Goal: Task Accomplishment & Management: Manage account settings

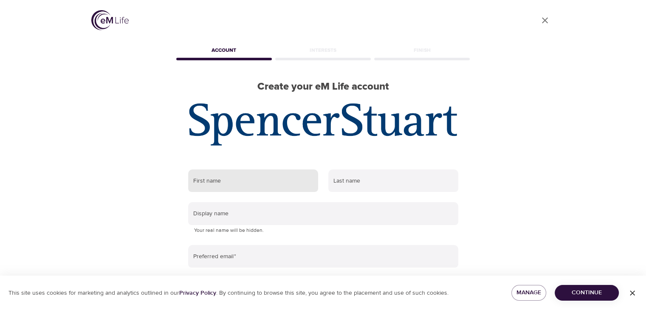
click at [258, 174] on input "text" at bounding box center [253, 180] width 130 height 23
type input "[PERSON_NAME]"
type input "Suzuki"
type input "[EMAIL_ADDRESS][DOMAIN_NAME]"
click at [129, 212] on div "User Profile Account Interests Finish Create your eM Life account First name [P…" at bounding box center [323, 155] width 484 height 310
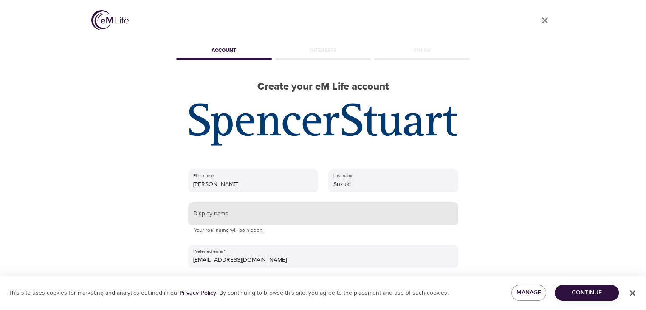
click at [217, 216] on input "text" at bounding box center [323, 213] width 270 height 23
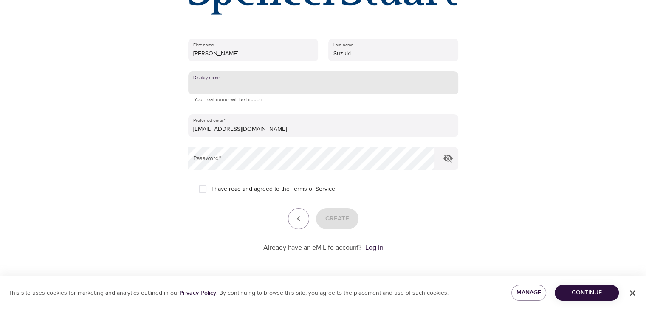
click at [205, 189] on input "I have read and agreed to the Terms of Service" at bounding box center [203, 189] width 18 height 18
checkbox input "true"
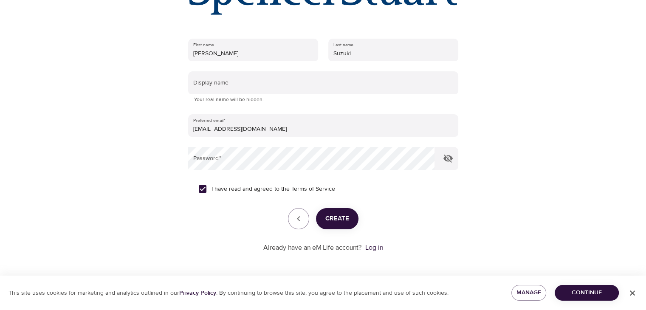
click at [338, 212] on button "Create" at bounding box center [337, 218] width 42 height 21
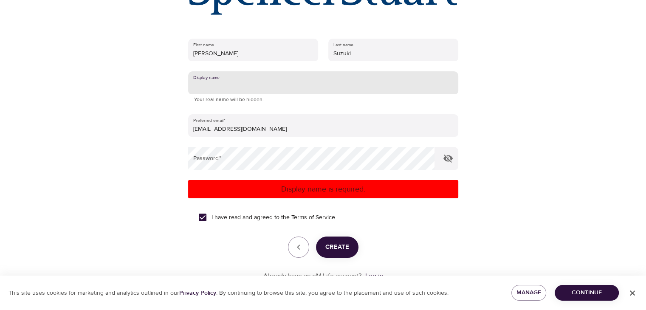
click at [255, 82] on input "text" at bounding box center [323, 82] width 270 height 23
type input "[PERSON_NAME]"
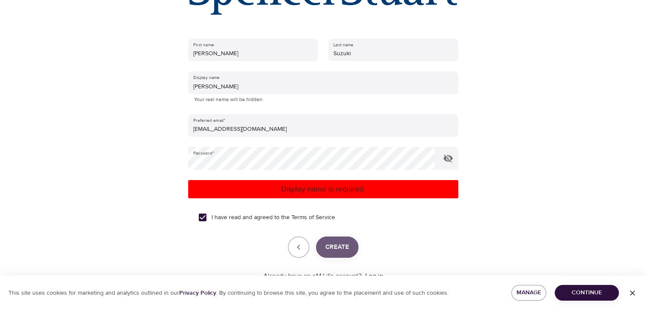
click at [341, 252] on span "Create" at bounding box center [337, 247] width 24 height 11
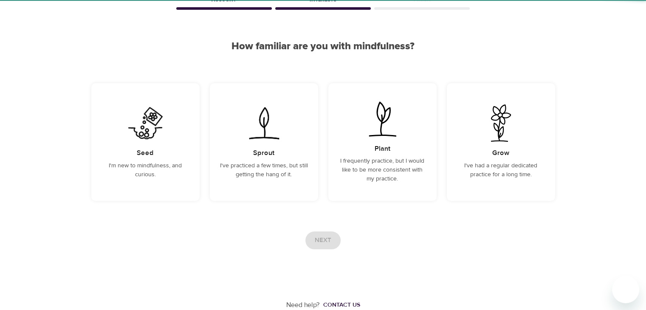
scroll to position [51, 0]
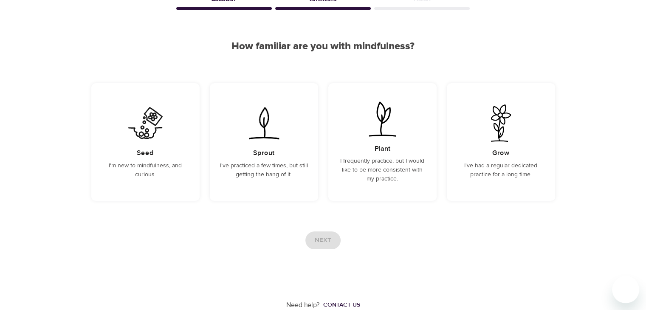
click at [49, 177] on div "User Profile Account Interests Finish How familiar are you with mindfulness? Se…" at bounding box center [323, 129] width 646 height 361
click at [380, 152] on h5 "Plant" at bounding box center [383, 148] width 16 height 9
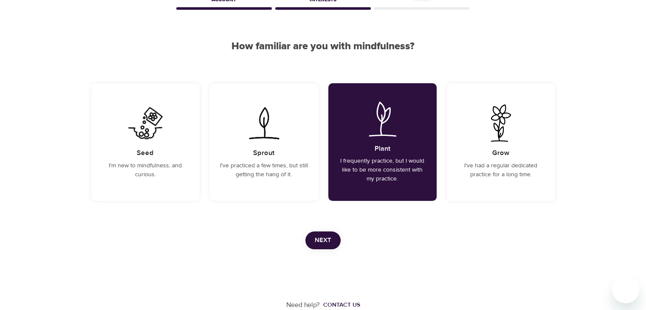
click at [326, 245] on span "Next" at bounding box center [323, 240] width 17 height 11
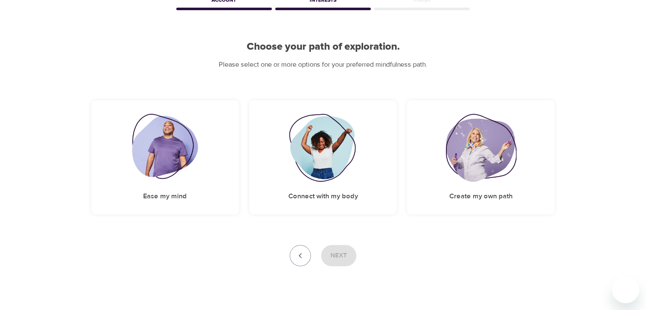
scroll to position [67, 0]
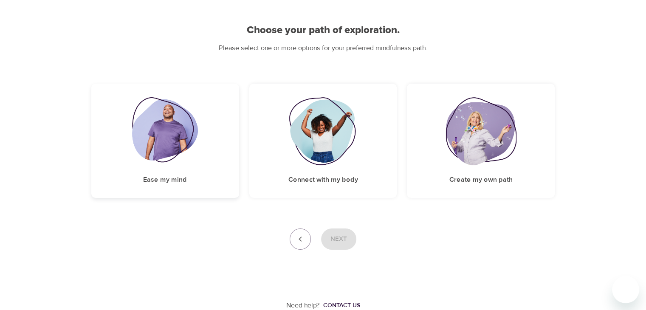
click at [170, 132] on img at bounding box center [165, 131] width 66 height 68
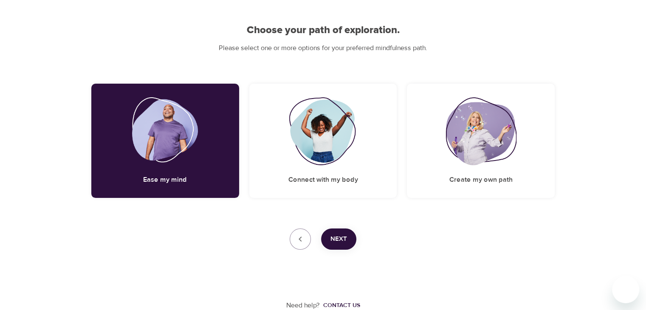
click at [338, 242] on span "Next" at bounding box center [338, 239] width 17 height 11
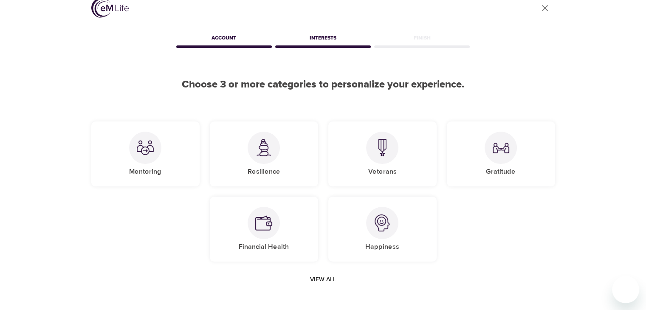
scroll to position [0, 0]
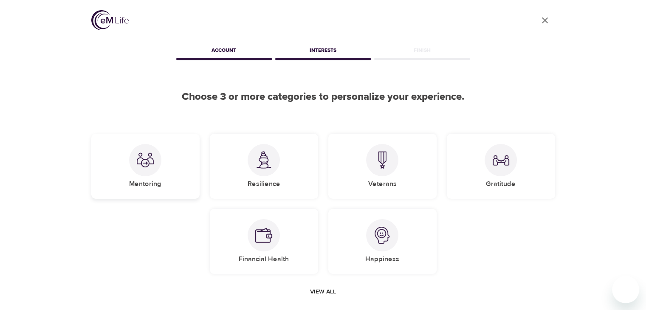
drag, startPoint x: 162, startPoint y: 165, endPoint x: 192, endPoint y: 161, distance: 30.4
click at [162, 165] on div "Mentoring" at bounding box center [145, 166] width 108 height 65
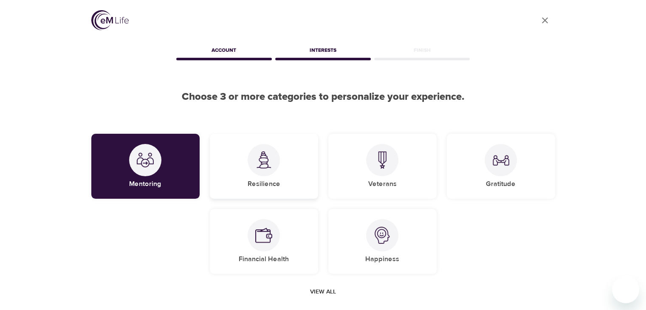
click at [270, 167] on img at bounding box center [263, 159] width 17 height 17
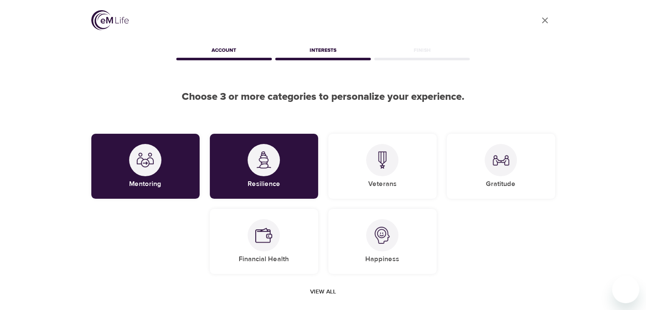
click at [555, 253] on div "Mentoring Resilience Veterans Gratitude Financial Health Happiness" at bounding box center [323, 204] width 474 height 151
click at [395, 248] on div "Happiness" at bounding box center [382, 241] width 108 height 65
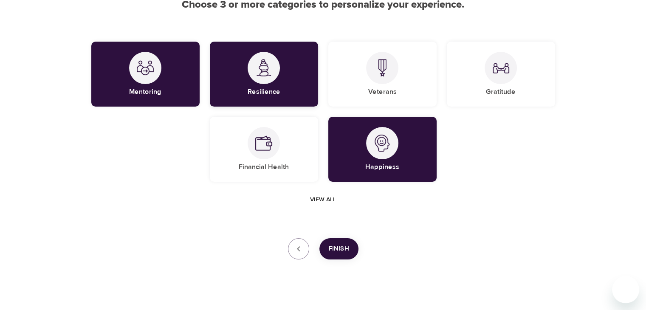
scroll to position [102, 0]
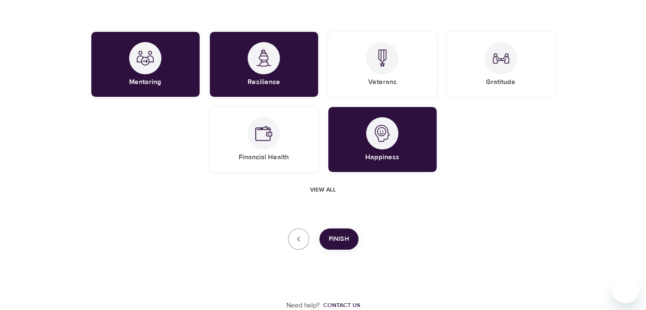
click at [331, 242] on span "Finish" at bounding box center [339, 239] width 20 height 11
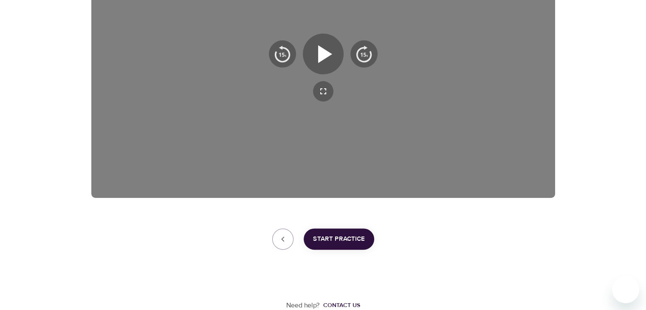
click at [352, 242] on span "Start Practice" at bounding box center [339, 239] width 52 height 11
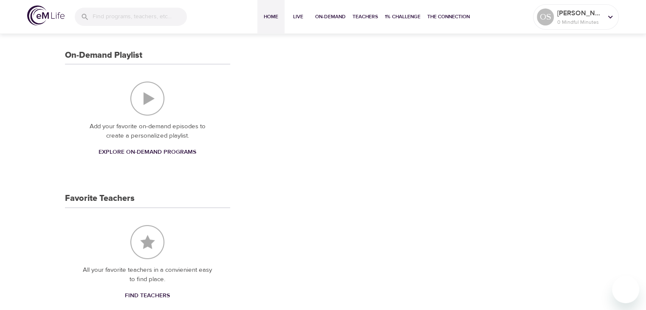
scroll to position [58, 0]
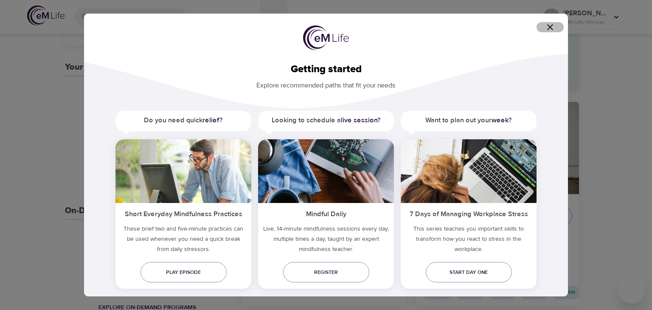
drag, startPoint x: 549, startPoint y: 25, endPoint x: 540, endPoint y: 29, distance: 10.3
click at [549, 25] on icon "button" at bounding box center [550, 27] width 10 height 10
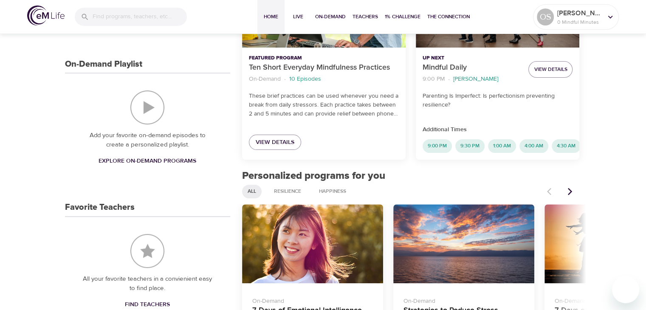
scroll to position [0, 0]
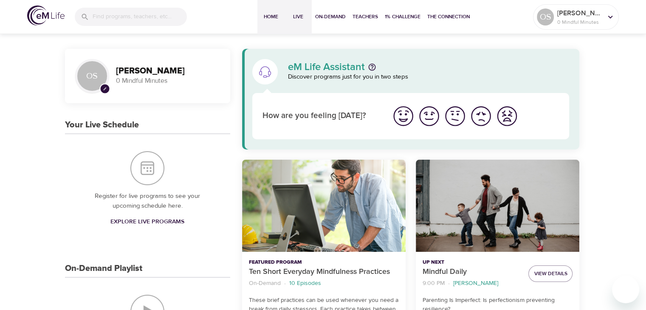
click at [307, 21] on span "Live" at bounding box center [298, 16] width 20 height 9
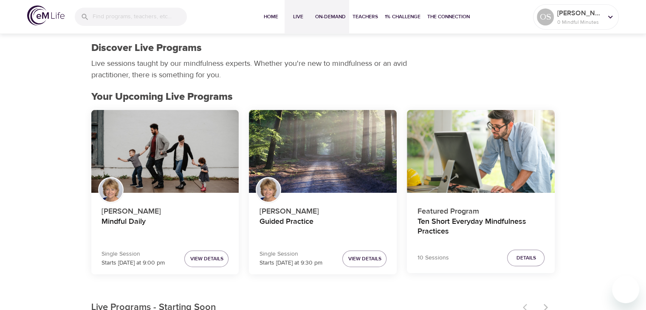
click at [327, 21] on span "On-Demand" at bounding box center [330, 16] width 31 height 9
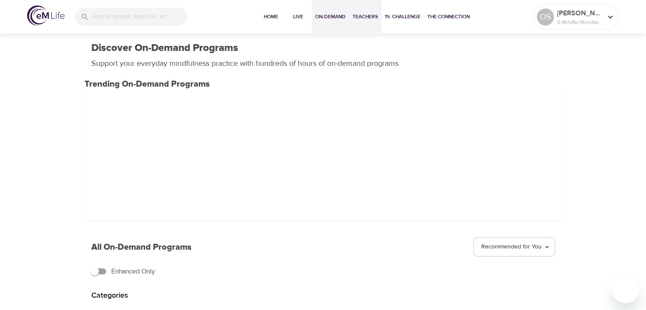
click at [368, 27] on button "Teachers" at bounding box center [365, 17] width 32 height 34
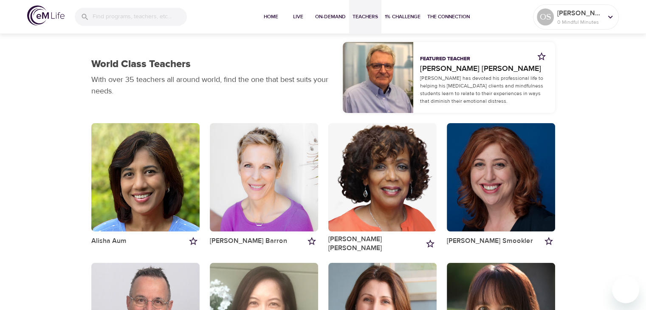
click at [398, 18] on span "1% Challenge" at bounding box center [403, 16] width 36 height 9
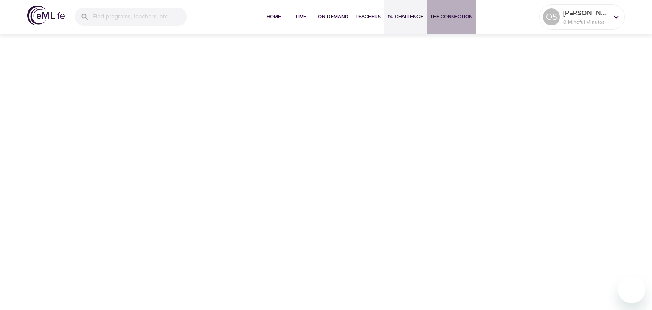
click at [469, 17] on span "The Connection" at bounding box center [451, 16] width 42 height 9
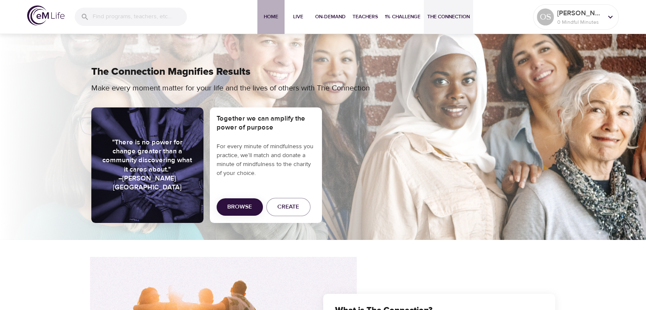
click at [269, 19] on span "Home" at bounding box center [271, 16] width 20 height 9
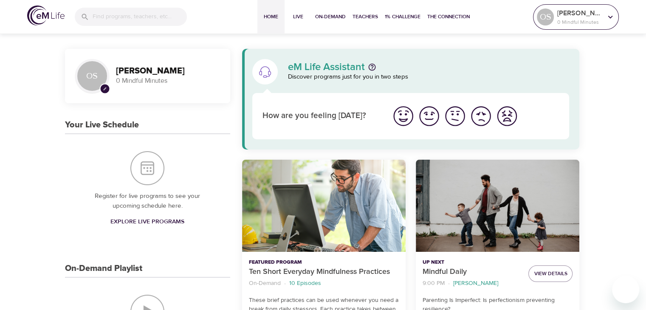
click at [594, 15] on p "[PERSON_NAME]" at bounding box center [579, 13] width 45 height 10
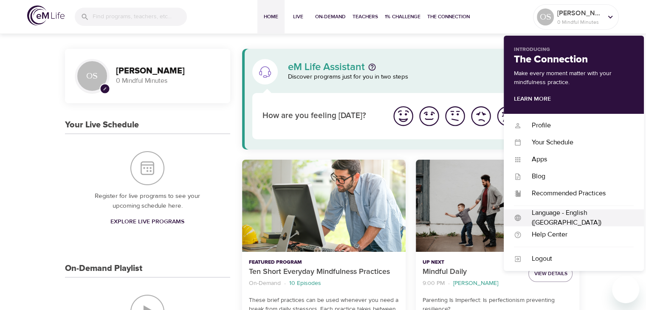
click at [583, 221] on div "Language - English ([GEOGRAPHIC_DATA])" at bounding box center [577, 218] width 112 height 20
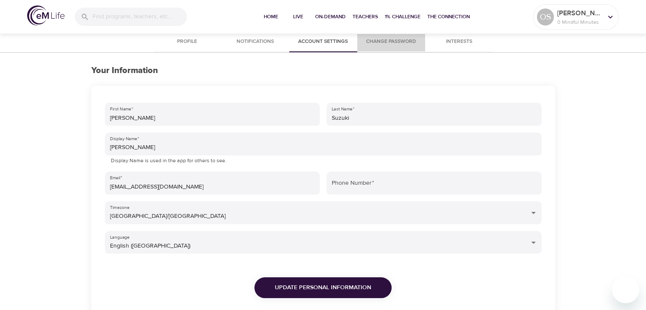
click at [404, 46] on button "Change Password" at bounding box center [391, 42] width 68 height 20
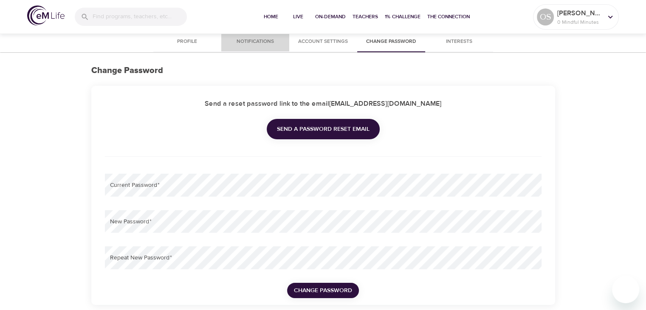
type input "[EMAIL_ADDRESS][DOMAIN_NAME]"
click at [261, 39] on span "Notifications" at bounding box center [255, 41] width 58 height 9
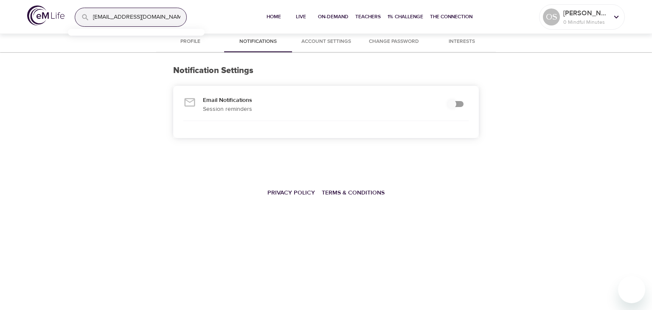
checkbox input "true"
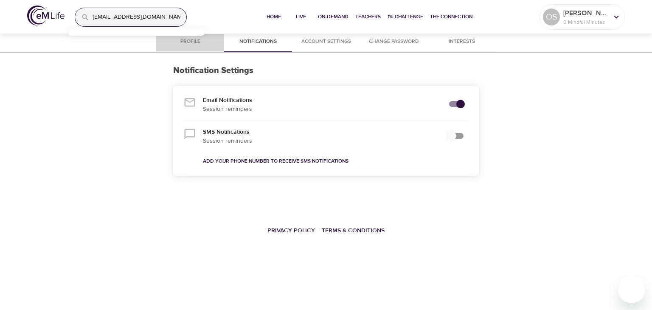
click at [184, 46] on button "Profile" at bounding box center [190, 42] width 68 height 20
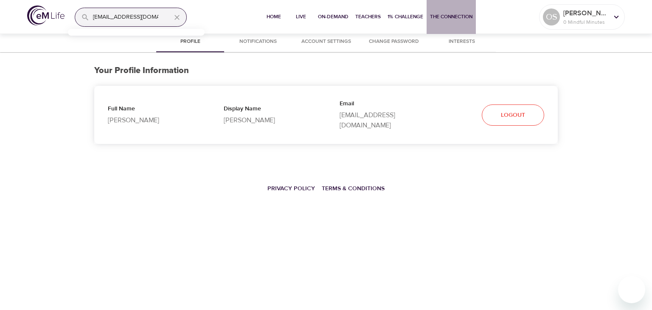
click at [464, 19] on span "The Connection" at bounding box center [451, 16] width 42 height 9
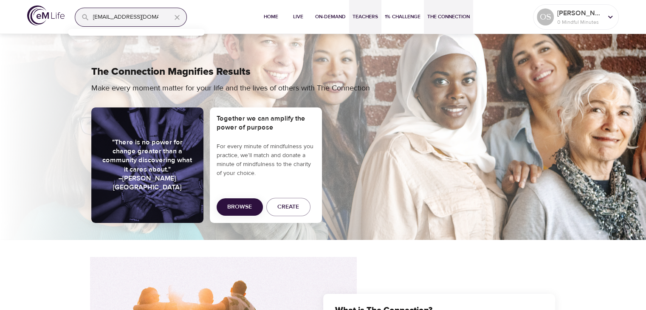
click at [376, 17] on span "Teachers" at bounding box center [364, 16] width 25 height 9
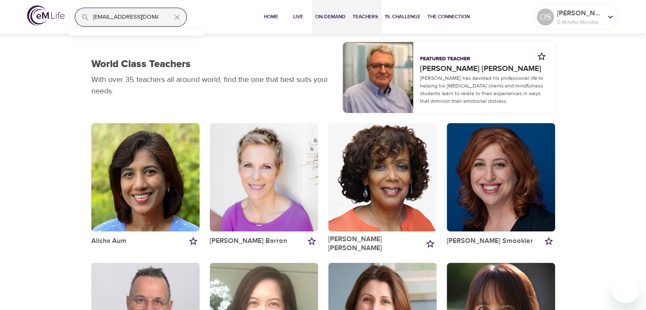
click at [324, 16] on span "On-Demand" at bounding box center [330, 16] width 31 height 9
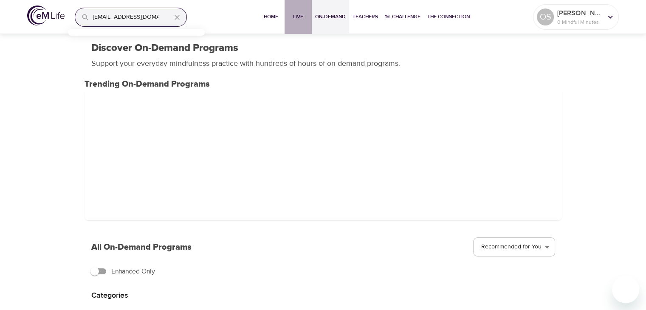
click at [289, 20] on span "Live" at bounding box center [298, 16] width 20 height 9
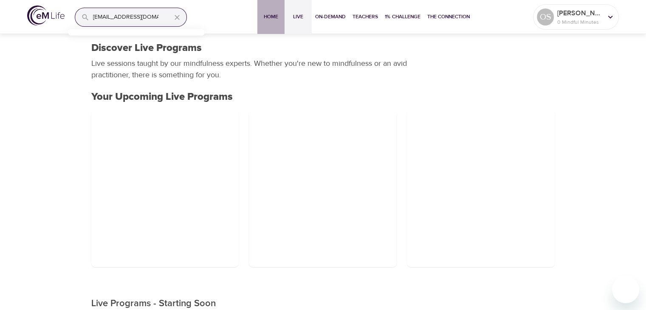
click at [266, 21] on span "Home" at bounding box center [271, 16] width 20 height 9
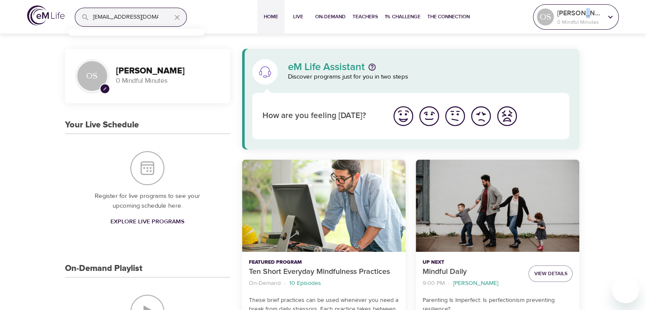
click at [586, 11] on p "[PERSON_NAME]" at bounding box center [579, 13] width 45 height 10
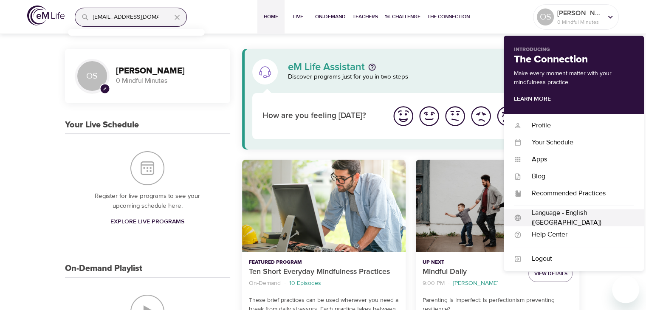
click at [550, 217] on div "Language - English ([GEOGRAPHIC_DATA])" at bounding box center [577, 218] width 112 height 20
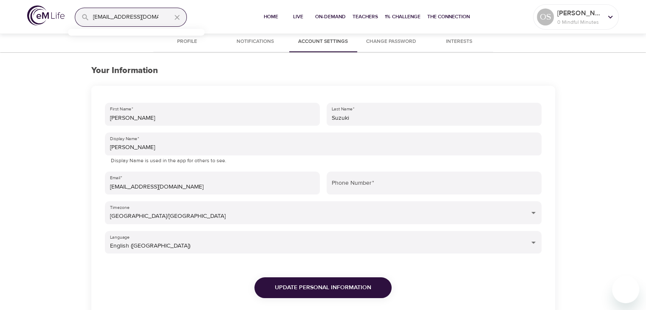
scroll to position [155, 0]
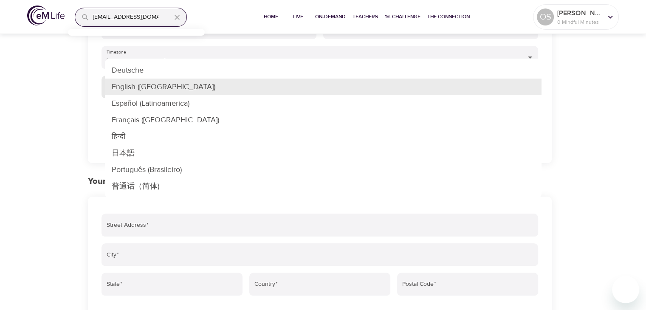
click at [445, 93] on body "[EMAIL_ADDRESS][DOMAIN_NAME] Home Live On-Demand Teachers 1% Challenge The Conn…" at bounding box center [323, 161] width 646 height 632
click at [150, 153] on li "日本語" at bounding box center [323, 153] width 437 height 17
type input "ja-JP"
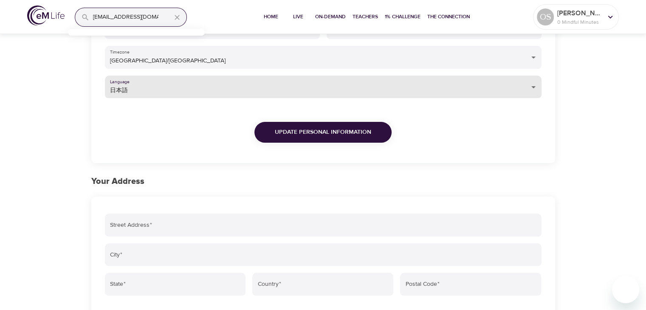
click at [318, 138] on button "Update Personal Information" at bounding box center [322, 132] width 137 height 21
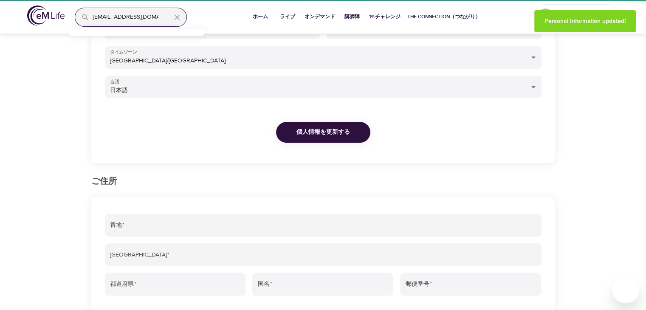
click at [39, 163] on div "プロフィール 通知 アカウント設定 パスワードの変更 関心事 あなたの情報 ファーストネーム   * [PERSON_NAME] ラストネーム   * Suz…" at bounding box center [323, 176] width 646 height 600
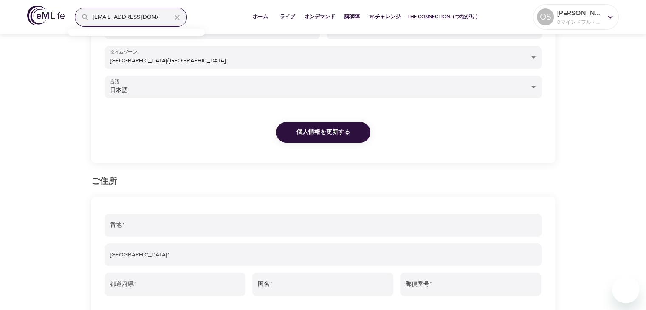
scroll to position [0, 0]
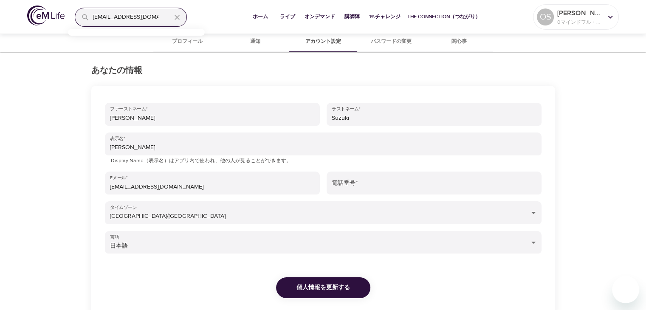
click at [189, 44] on span "プロフィール" at bounding box center [187, 41] width 58 height 9
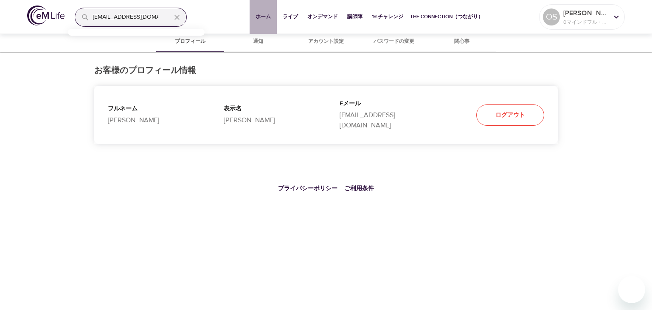
click at [271, 26] on button "ホーム" at bounding box center [263, 17] width 27 height 34
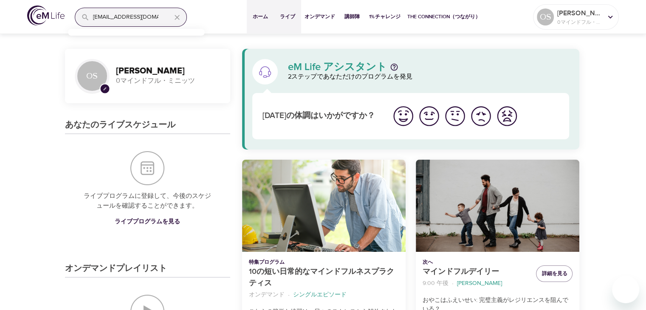
click at [286, 18] on span "ライブ" at bounding box center [287, 16] width 20 height 9
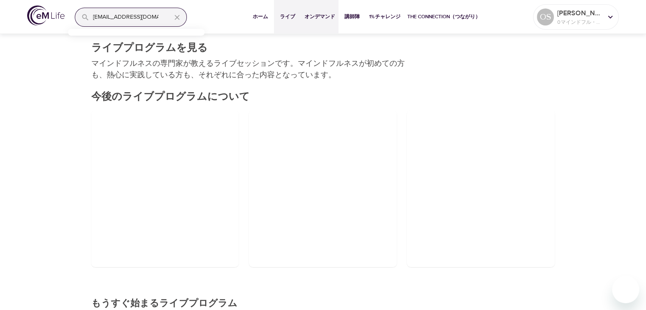
click at [330, 24] on button "オンデマンド" at bounding box center [319, 17] width 37 height 34
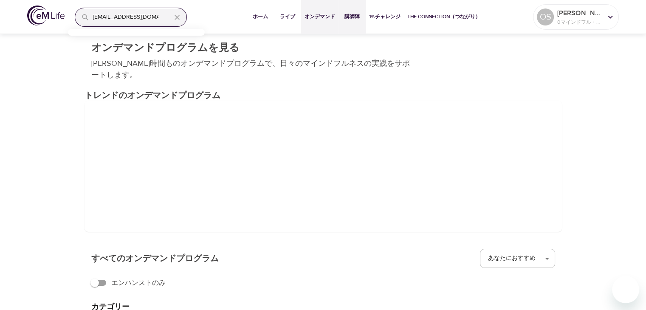
click at [353, 23] on button "講師陣" at bounding box center [351, 17] width 27 height 34
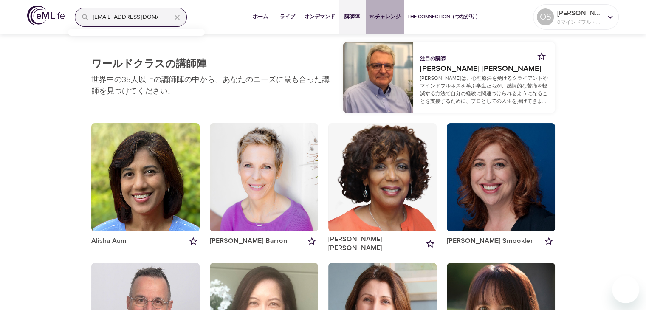
click at [389, 23] on button "1%チャレンジ" at bounding box center [385, 17] width 38 height 34
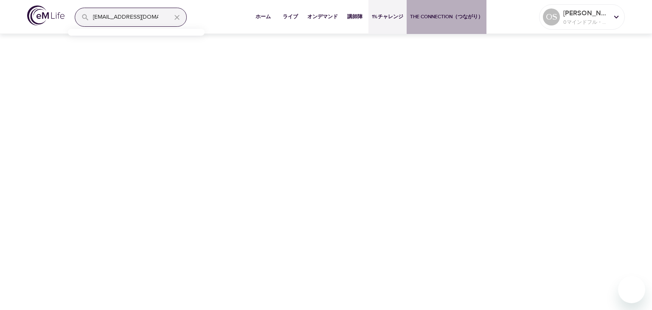
click at [442, 21] on span "The Connection（つながり）" at bounding box center [446, 16] width 73 height 9
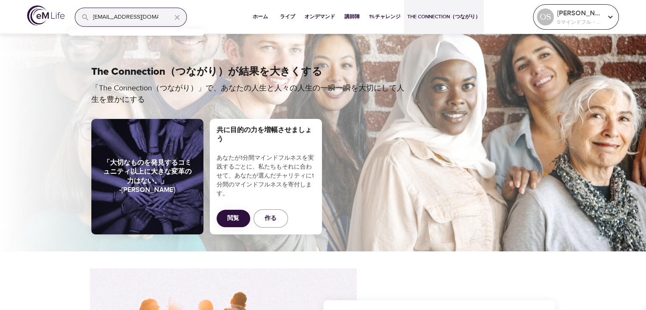
click at [582, 21] on p "0マインドフル・ミニッツ" at bounding box center [579, 22] width 45 height 8
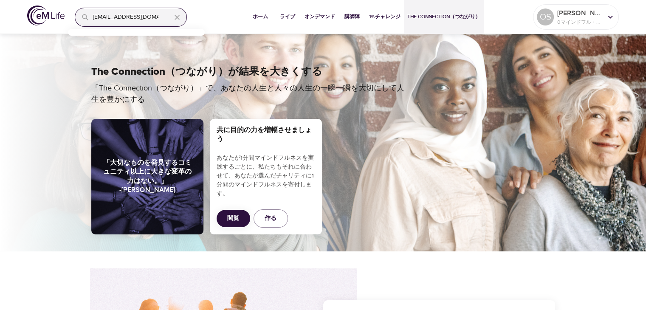
click at [42, 16] on img at bounding box center [45, 16] width 37 height 20
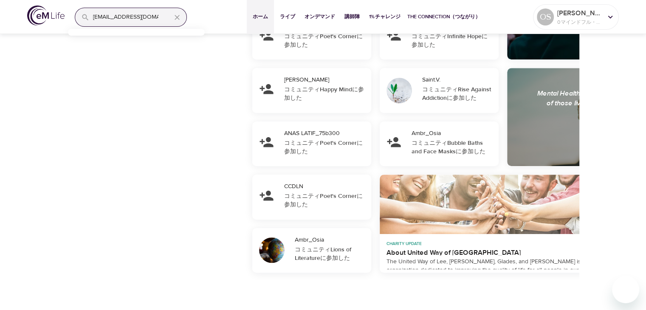
scroll to position [521, 0]
